Goal: Find specific fact: Find specific fact

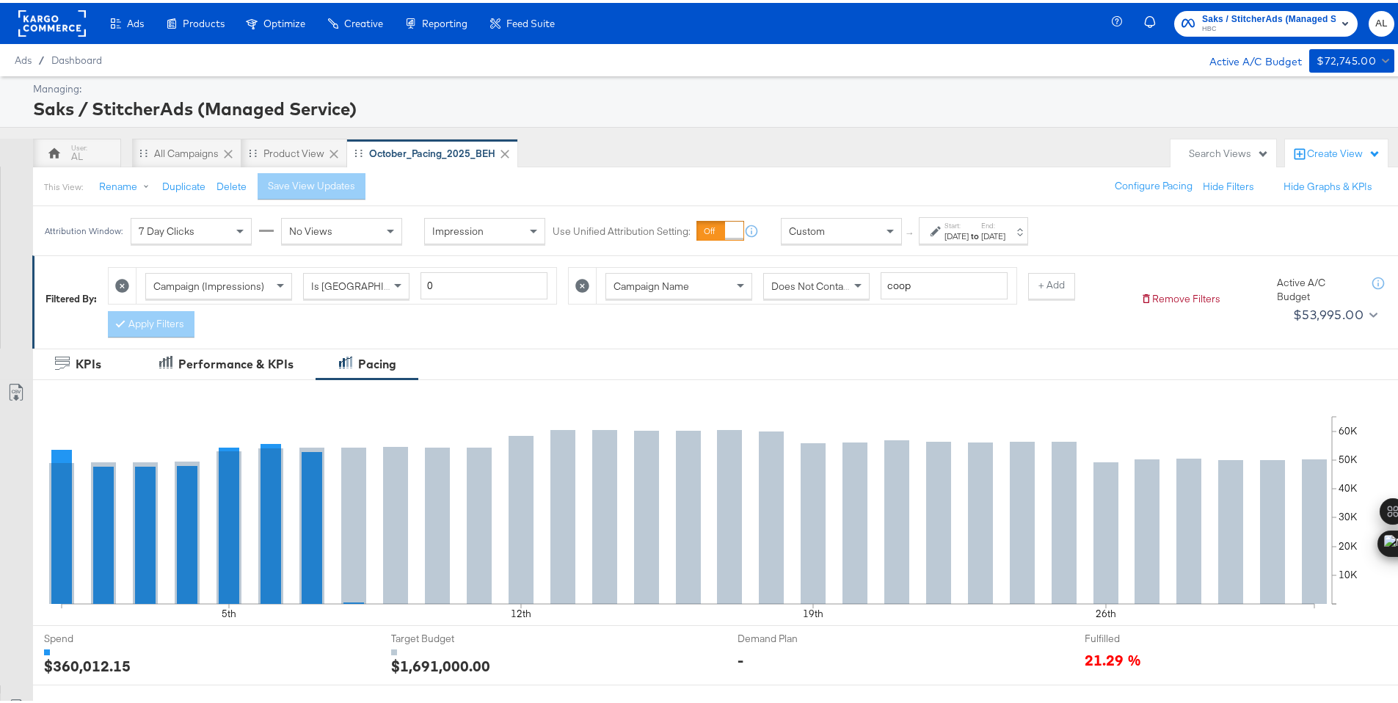
click at [850, 236] on div "Custom" at bounding box center [842, 228] width 120 height 25
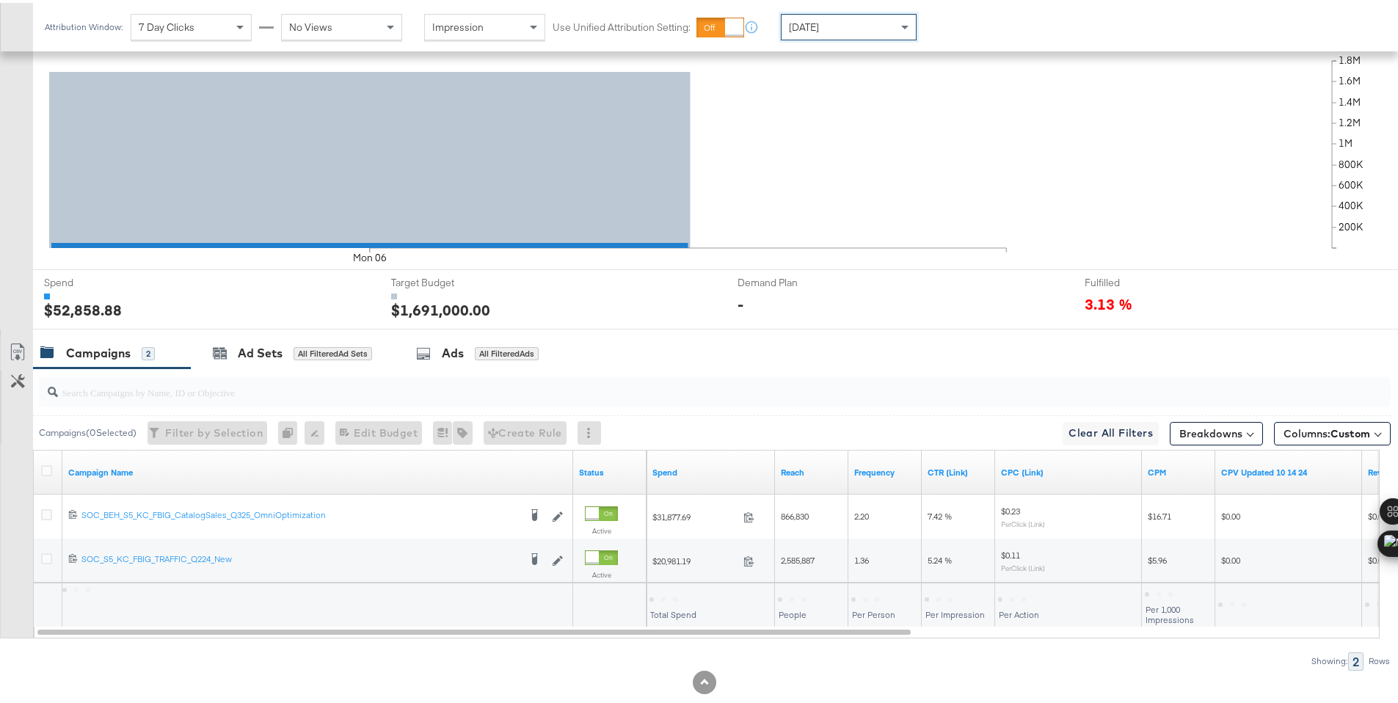
scroll to position [384, 0]
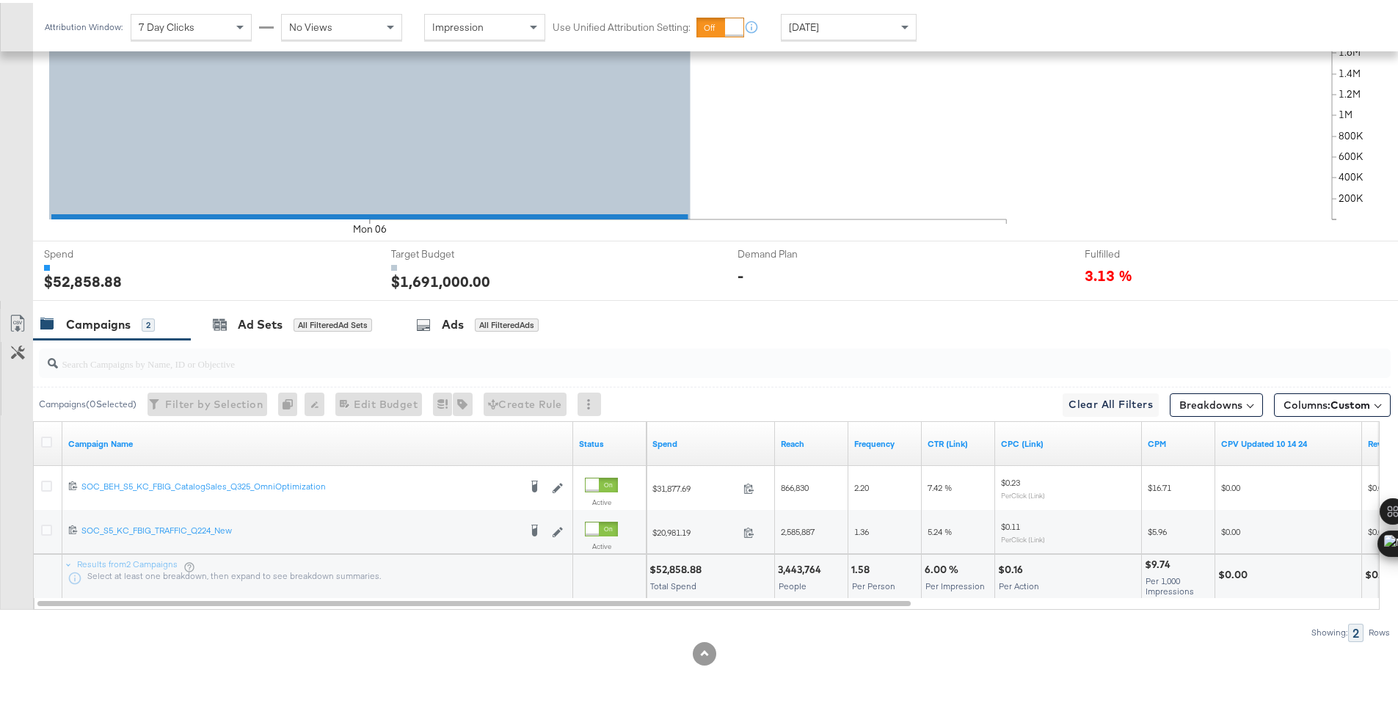
click at [674, 569] on div "$52,858.88" at bounding box center [678, 567] width 57 height 14
copy div "52,858.88"
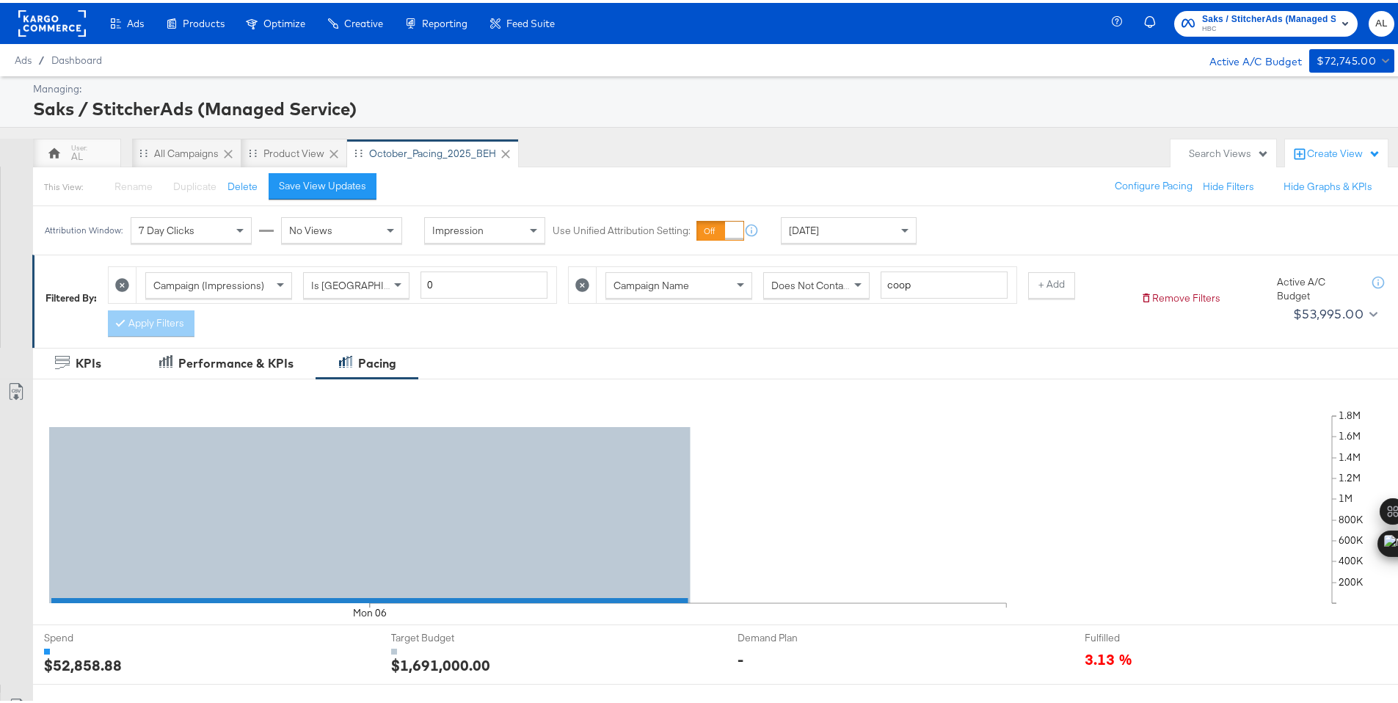
click at [51, 24] on rect at bounding box center [52, 20] width 68 height 26
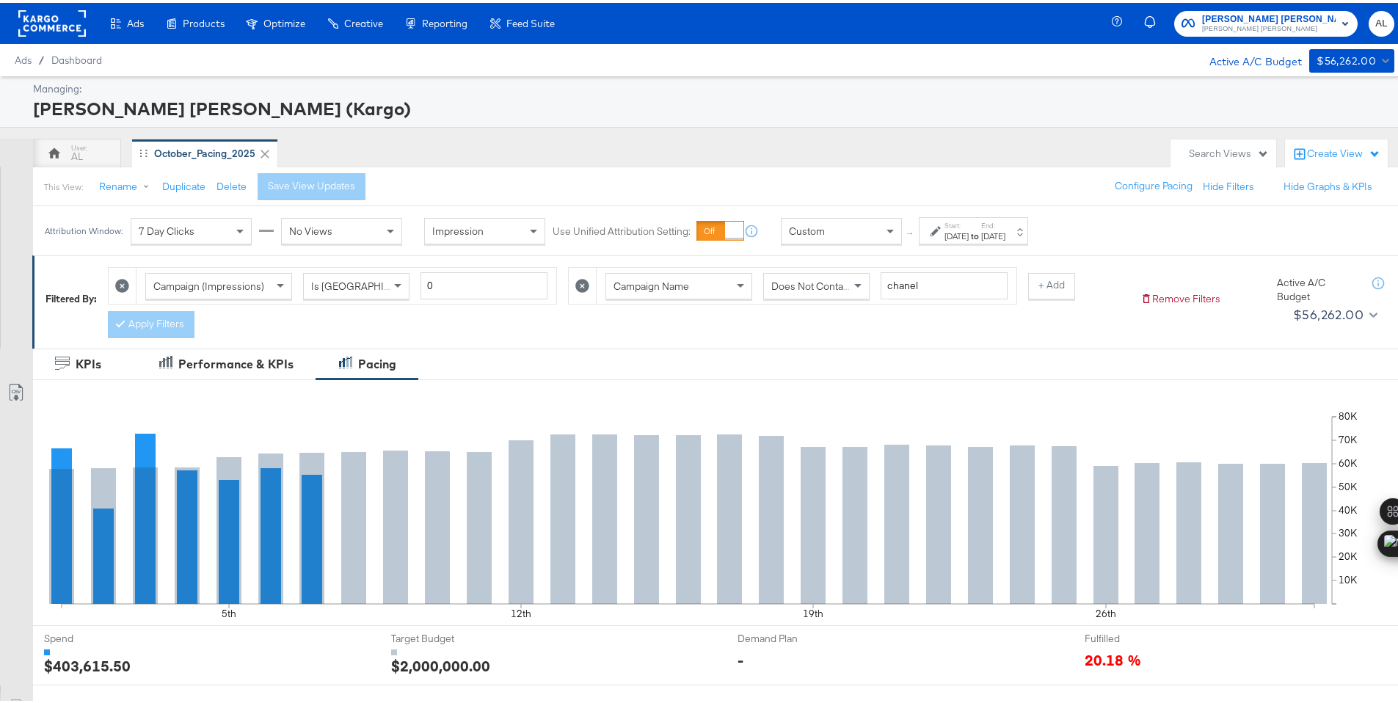
click at [824, 226] on div "Custom" at bounding box center [842, 228] width 120 height 25
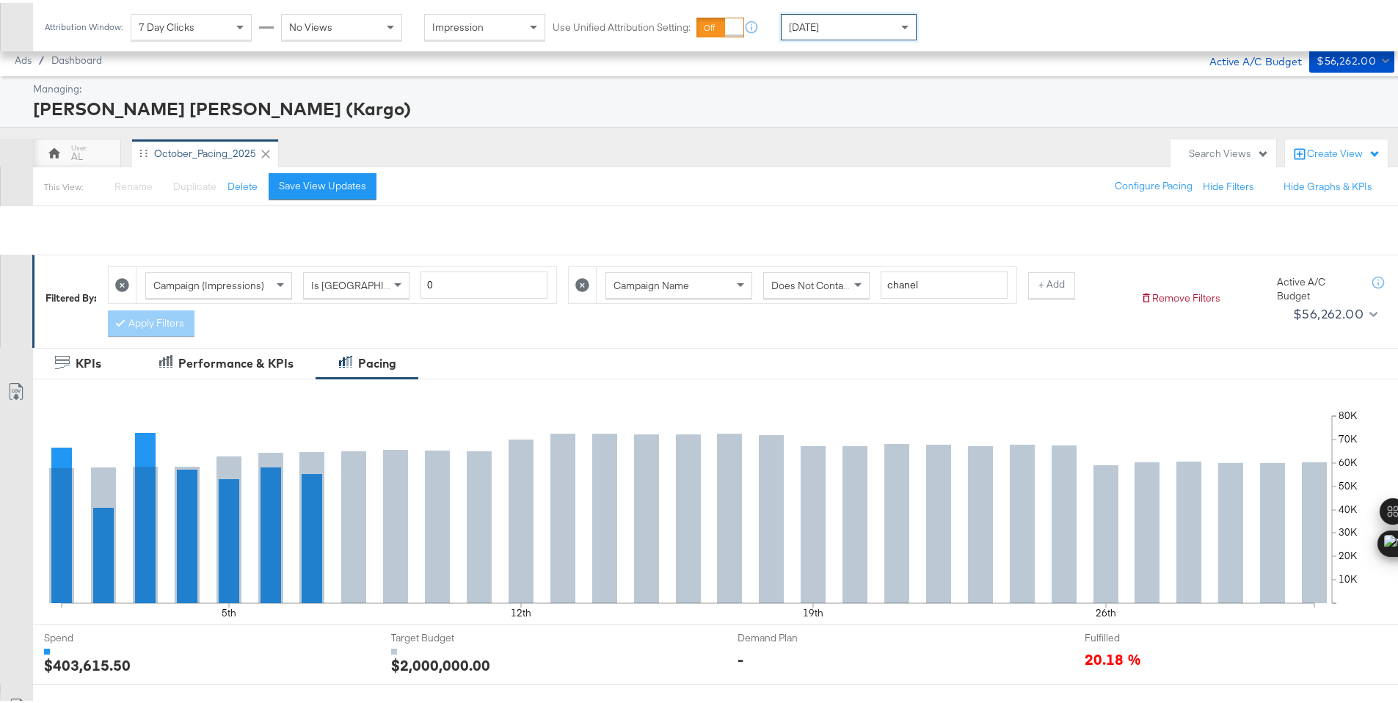
scroll to position [384, 0]
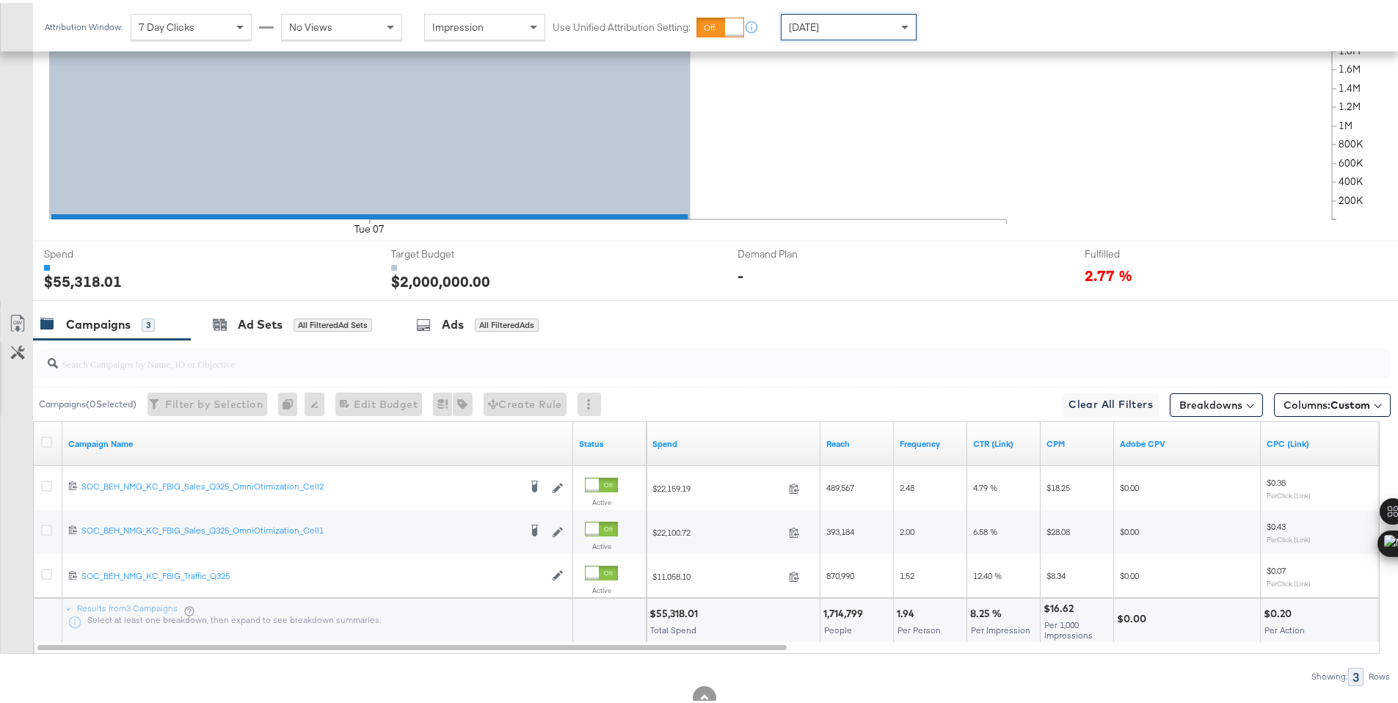
click at [671, 612] on div "$55,318.01" at bounding box center [676, 611] width 53 height 14
copy div "55,318.01"
click at [852, 25] on div "[DATE]" at bounding box center [849, 24] width 134 height 25
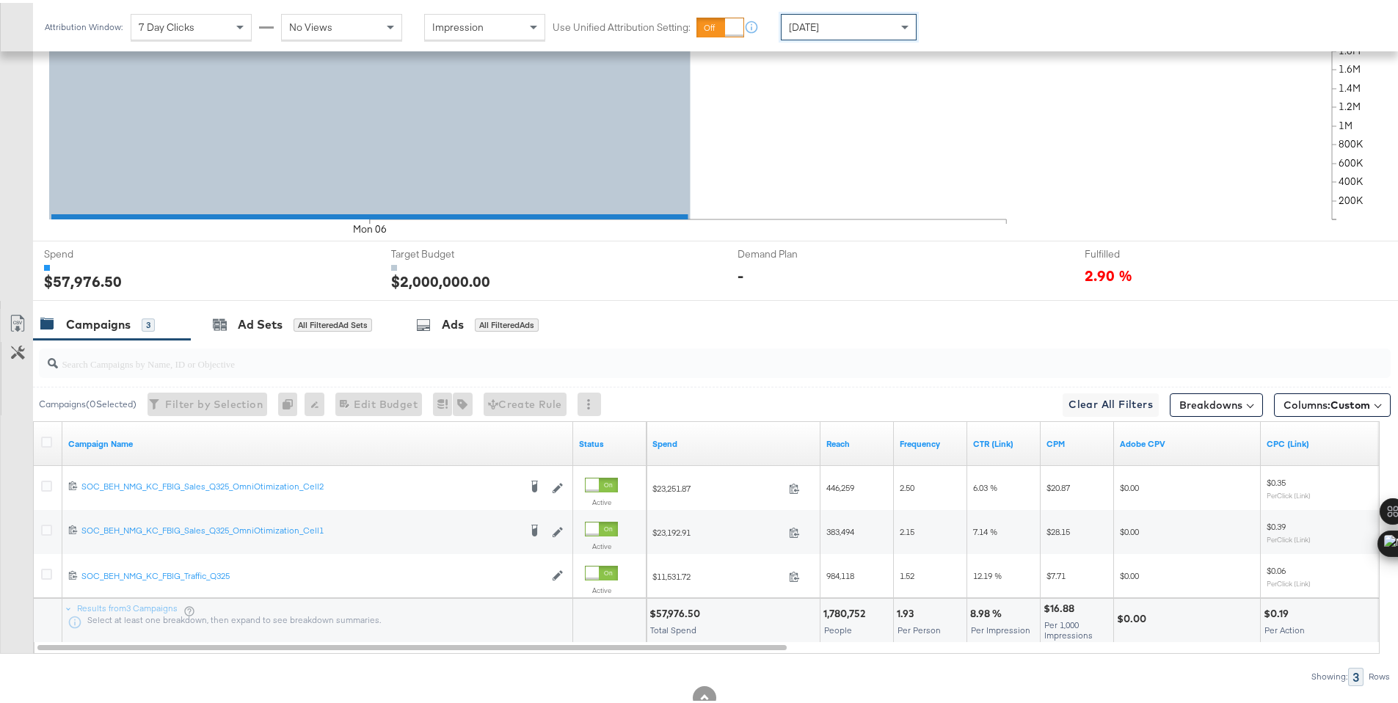
click at [677, 606] on div "$57,976.50" at bounding box center [677, 611] width 55 height 14
copy div "57,976.50"
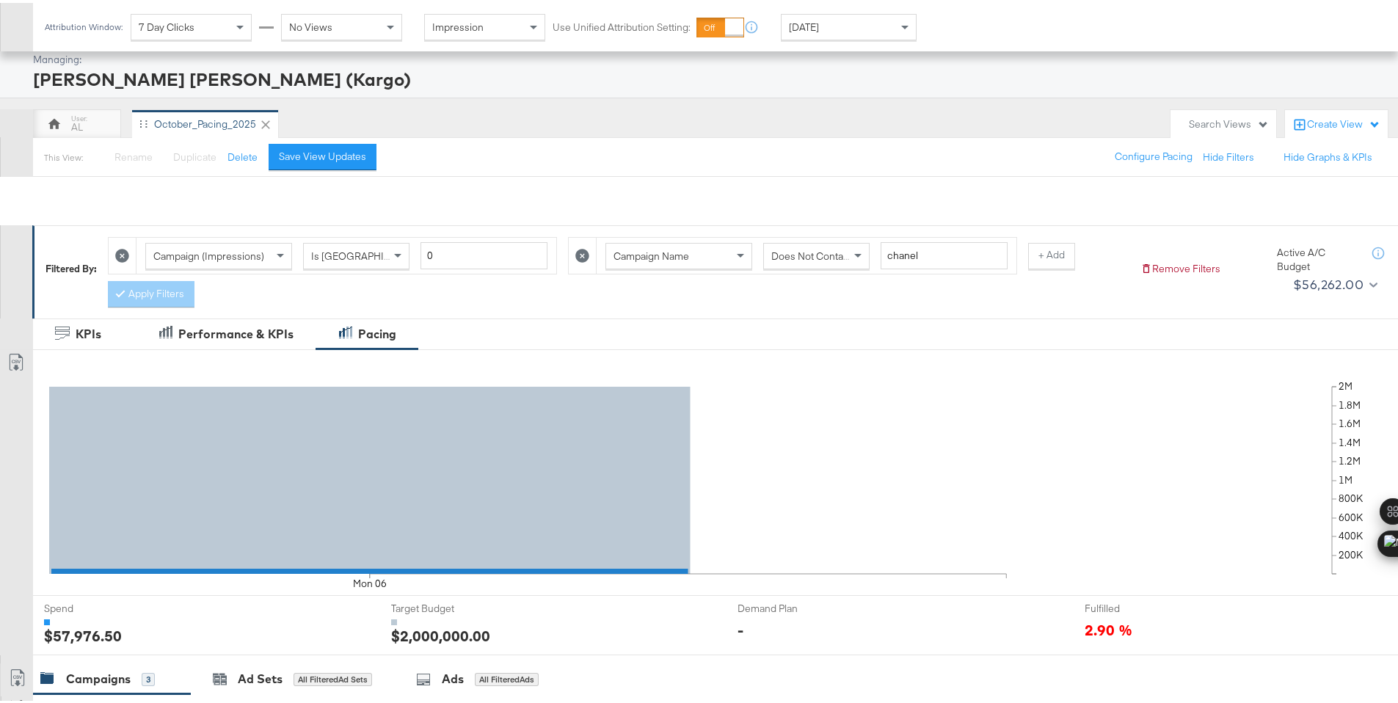
scroll to position [0, 0]
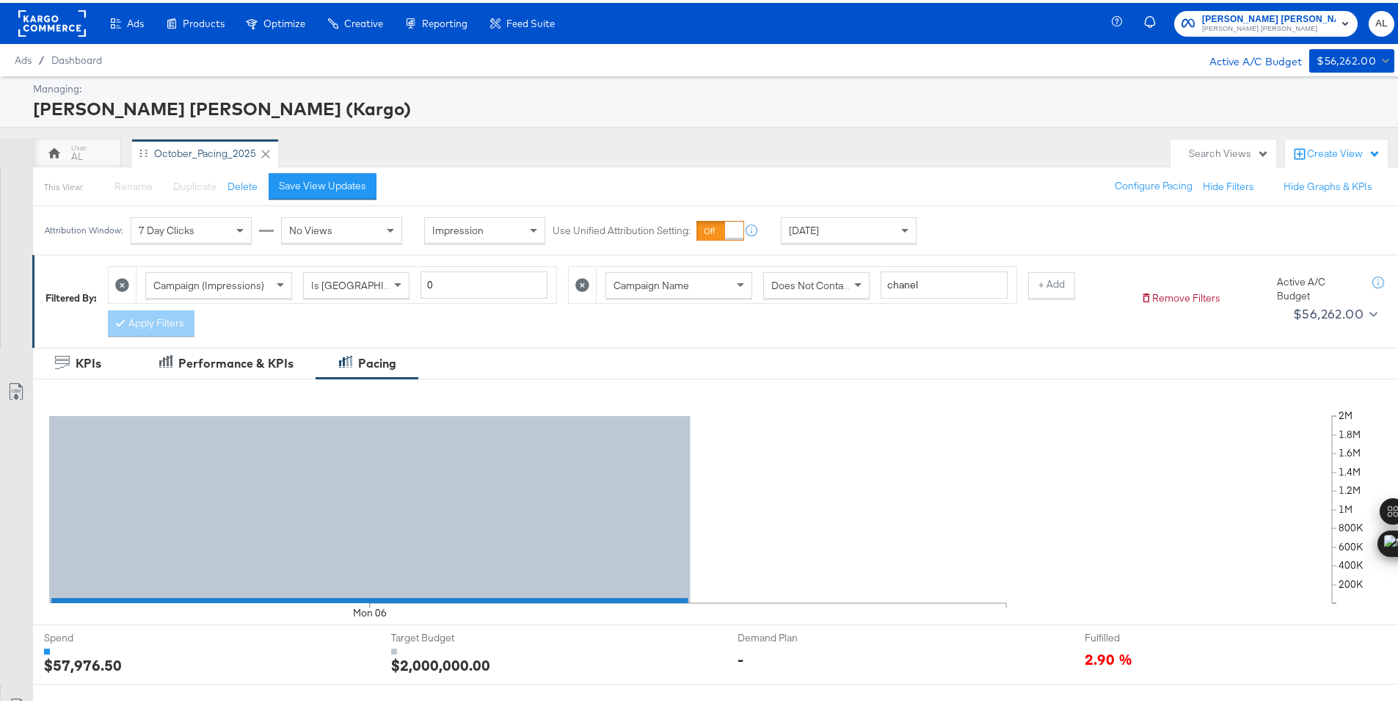
click at [46, 21] on rect at bounding box center [52, 20] width 68 height 26
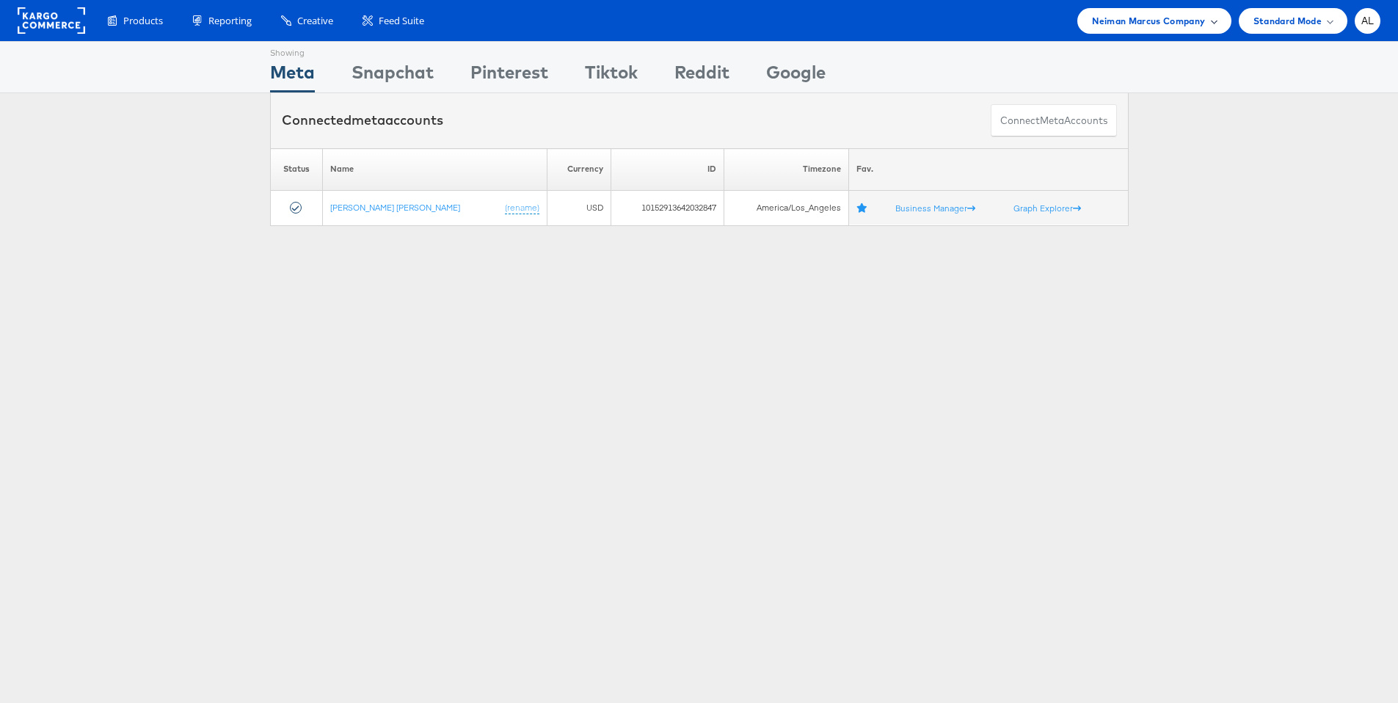
click at [1188, 21] on span "Neiman Marcus Company" at bounding box center [1148, 20] width 113 height 15
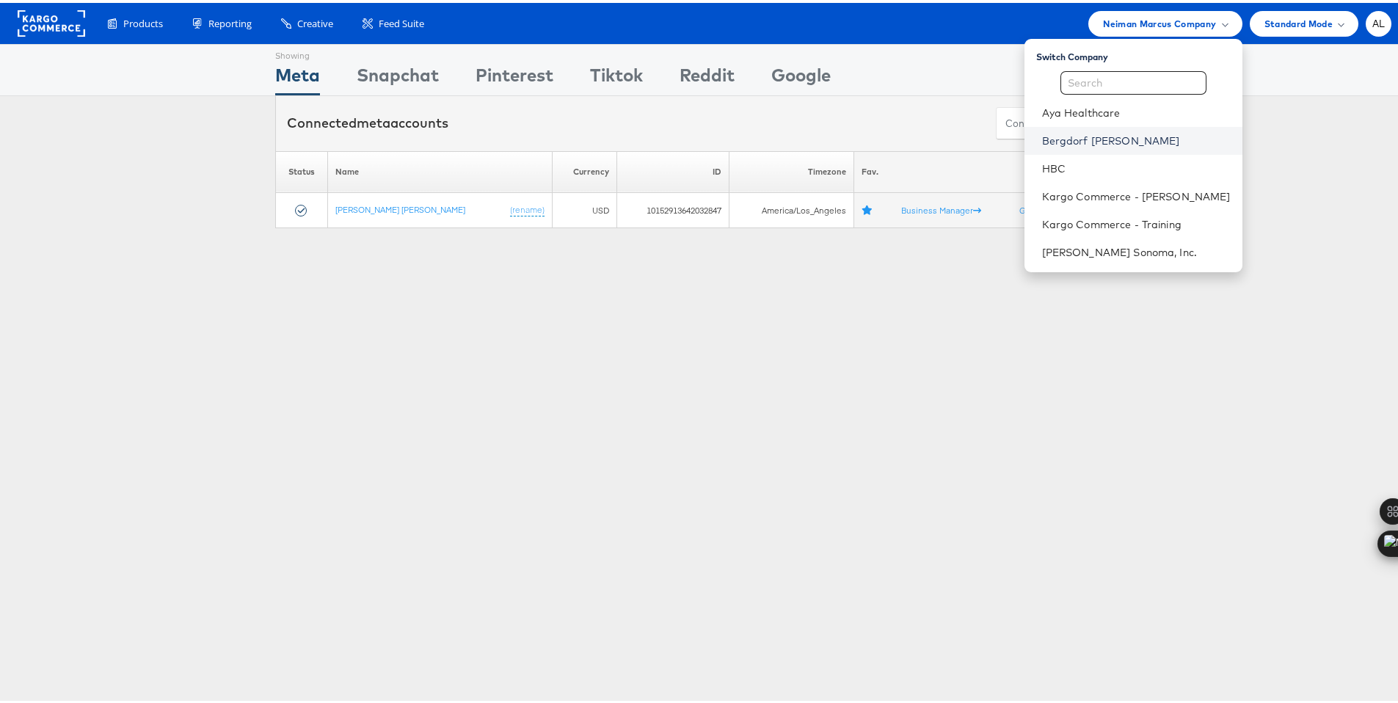
click at [1115, 131] on link "Bergdorf [PERSON_NAME]" at bounding box center [1136, 138] width 189 height 15
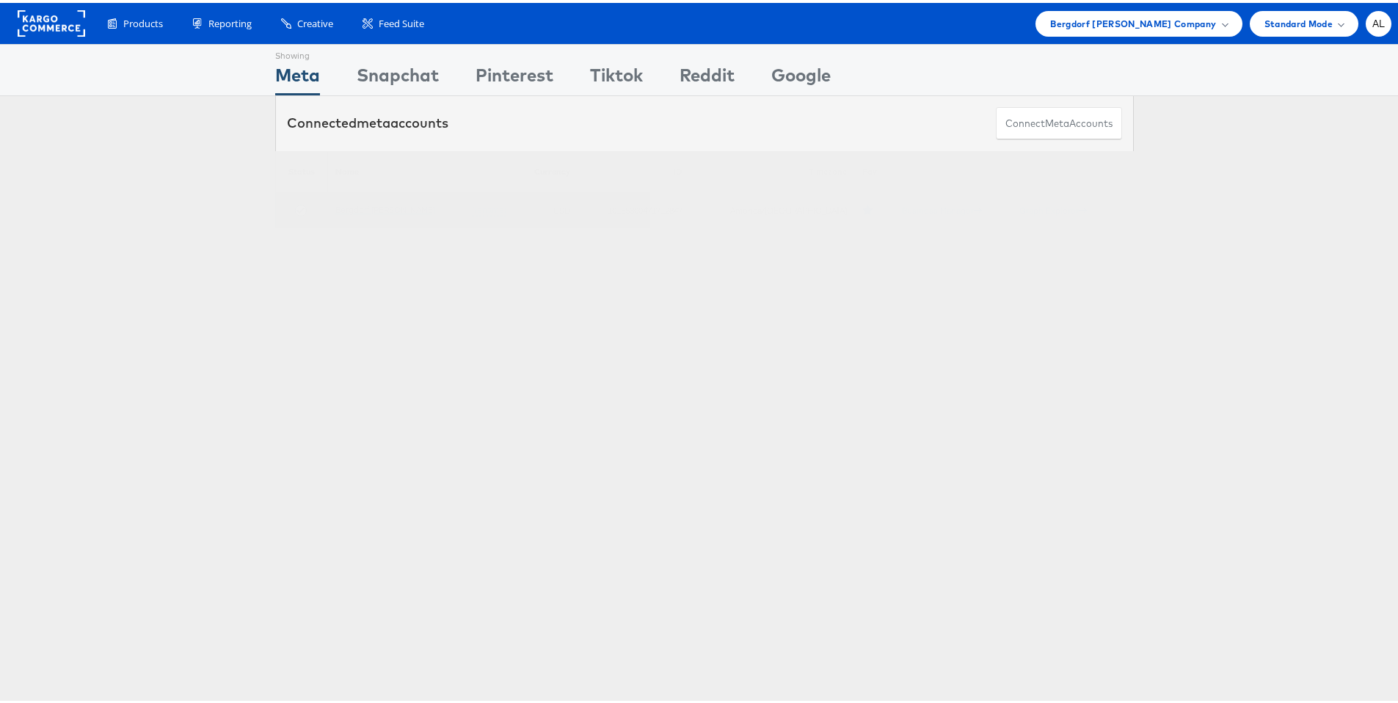
click at [388, 208] on link "Bergdorf [PERSON_NAME]" at bounding box center [385, 206] width 100 height 11
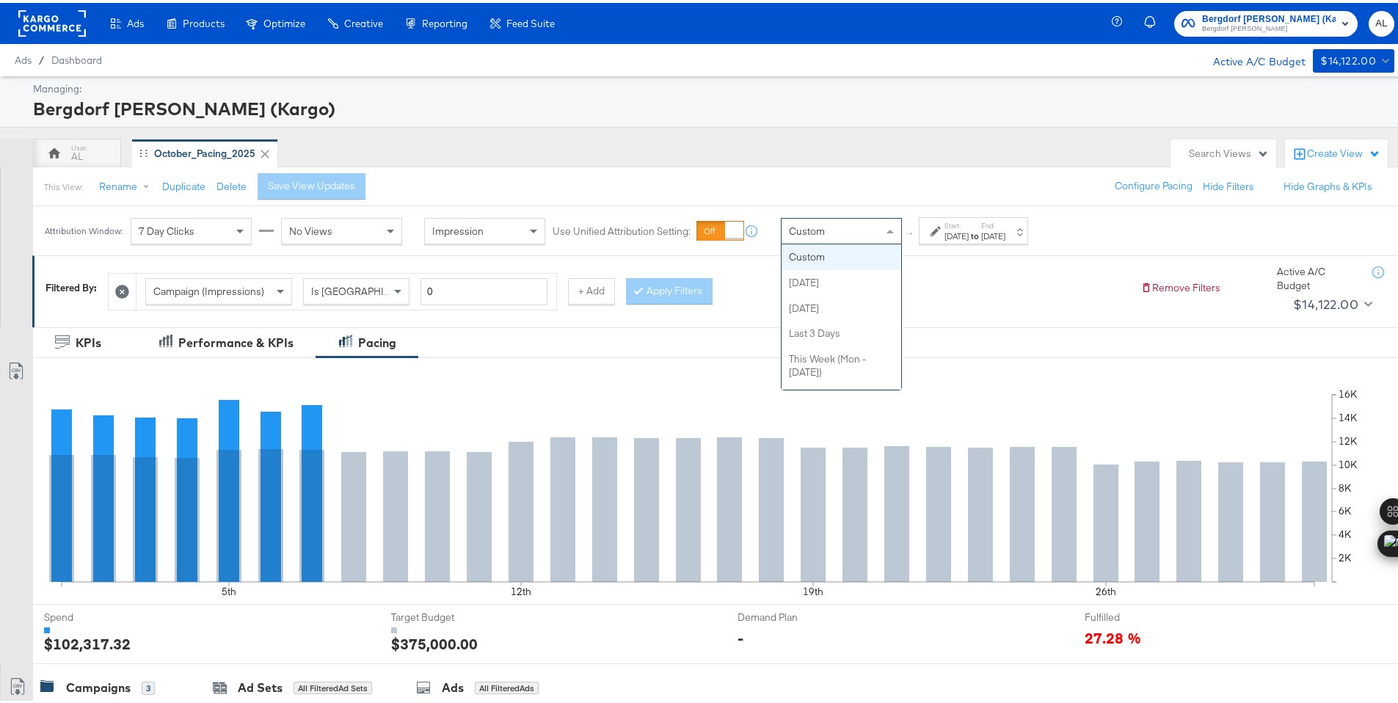
click at [837, 225] on div "Custom" at bounding box center [842, 228] width 120 height 25
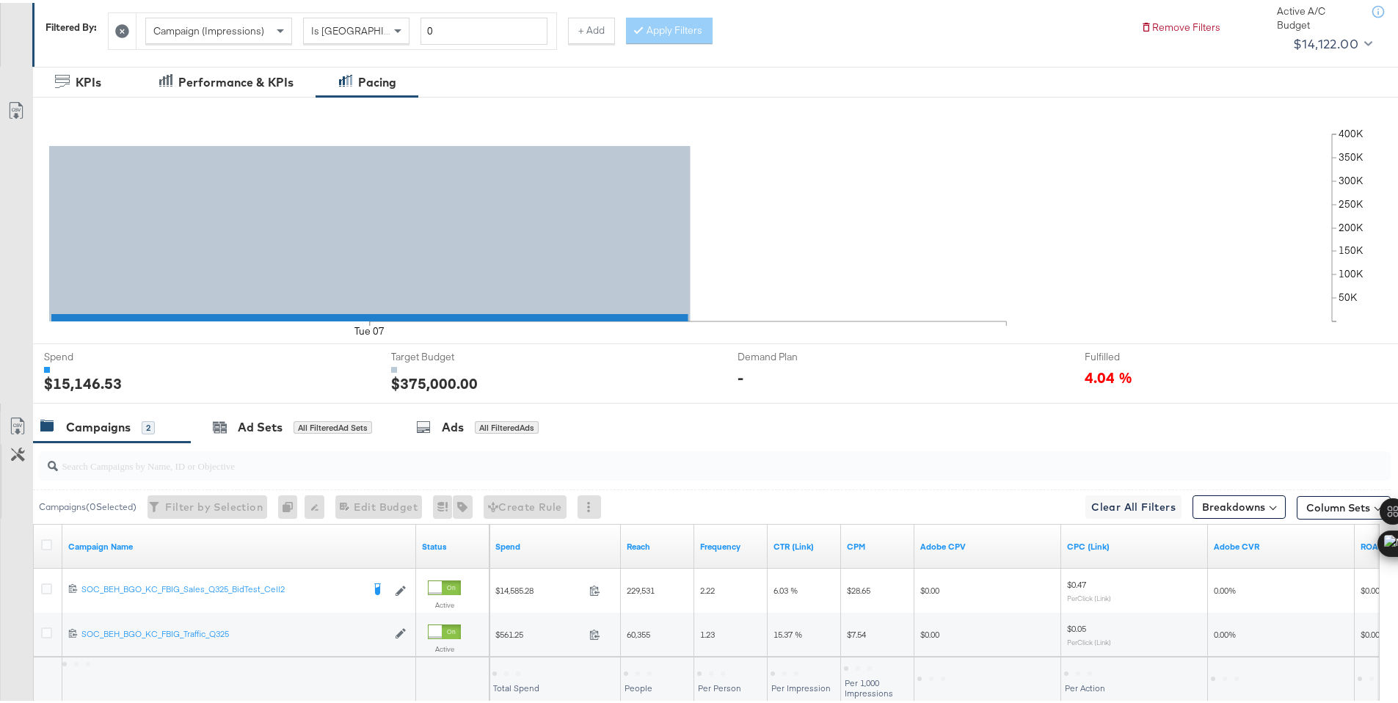
scroll to position [363, 0]
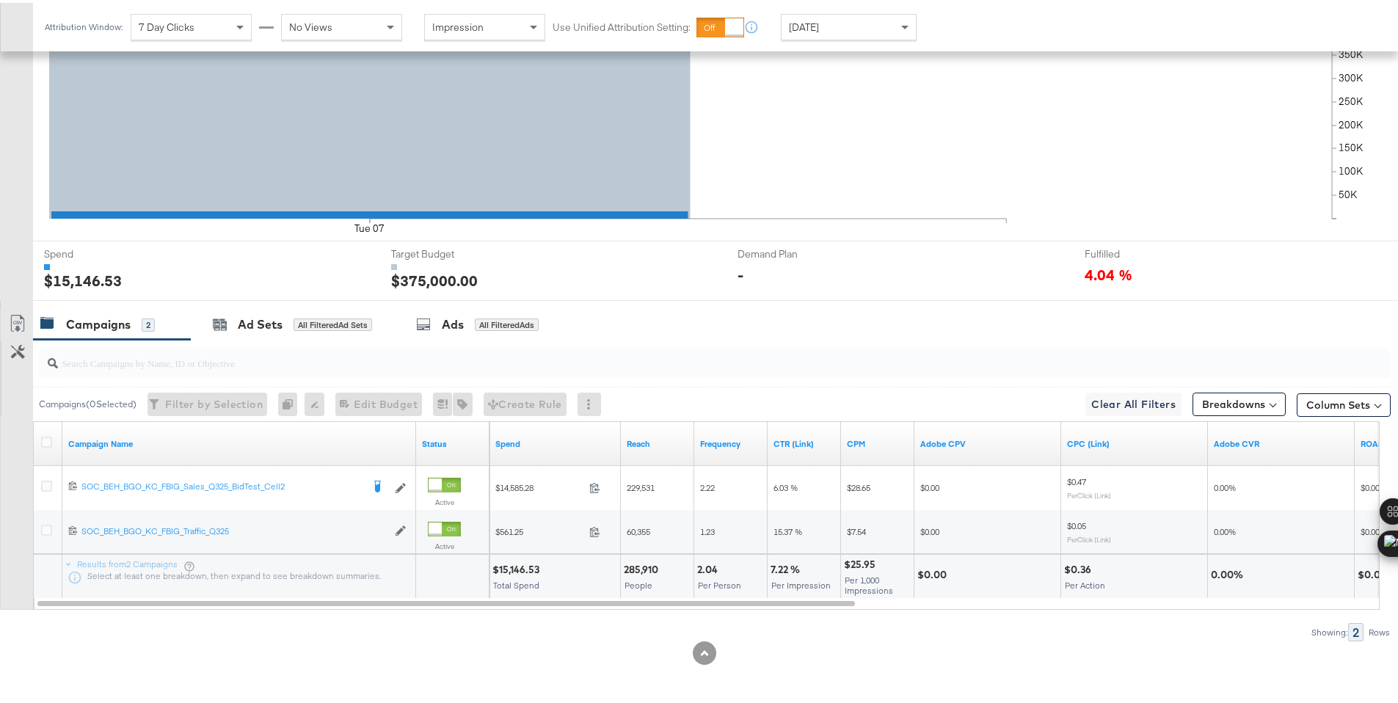
click at [514, 571] on div "$15,146.53" at bounding box center [517, 567] width 51 height 14
copy div "15,146.53"
click at [811, 21] on span "[DATE]" at bounding box center [804, 24] width 30 height 13
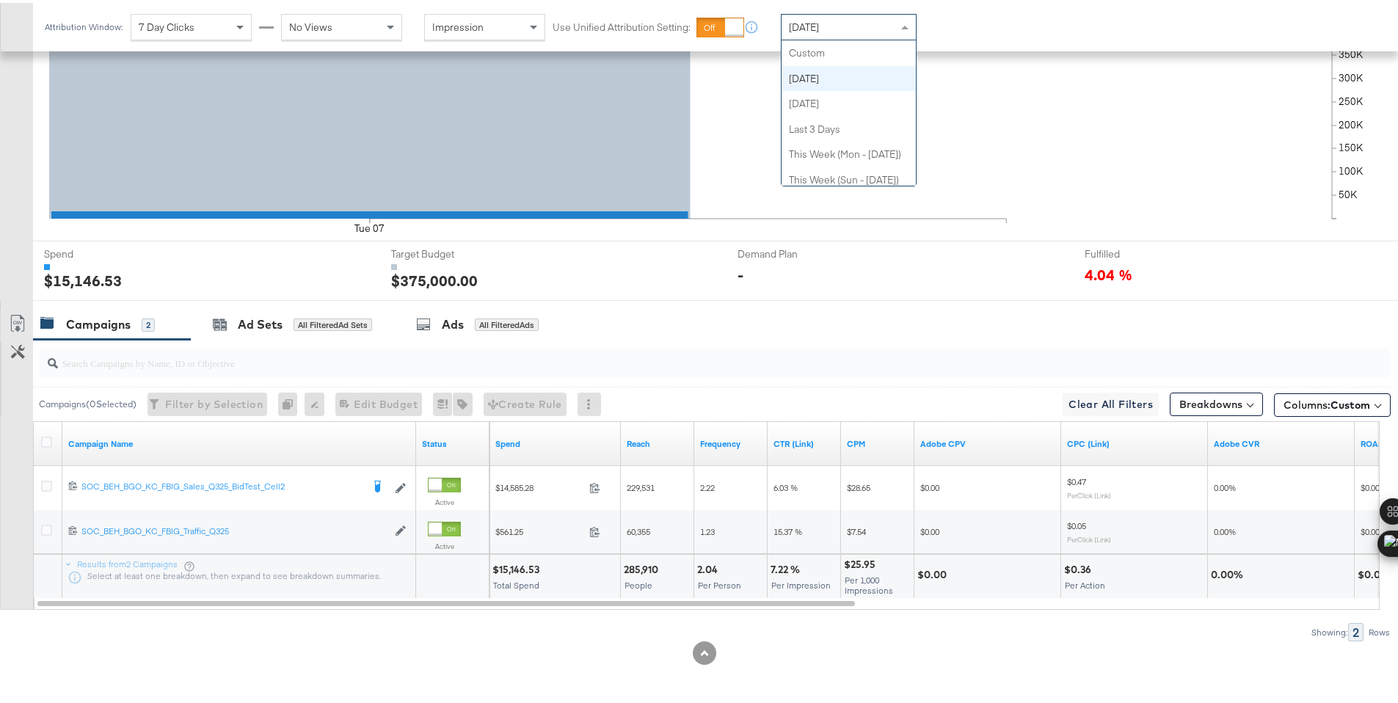
scroll to position [26, 0]
click at [520, 567] on div "$14,561.20" at bounding box center [518, 567] width 53 height 14
copy div "14,561.20"
